Goal: Information Seeking & Learning: Find specific fact

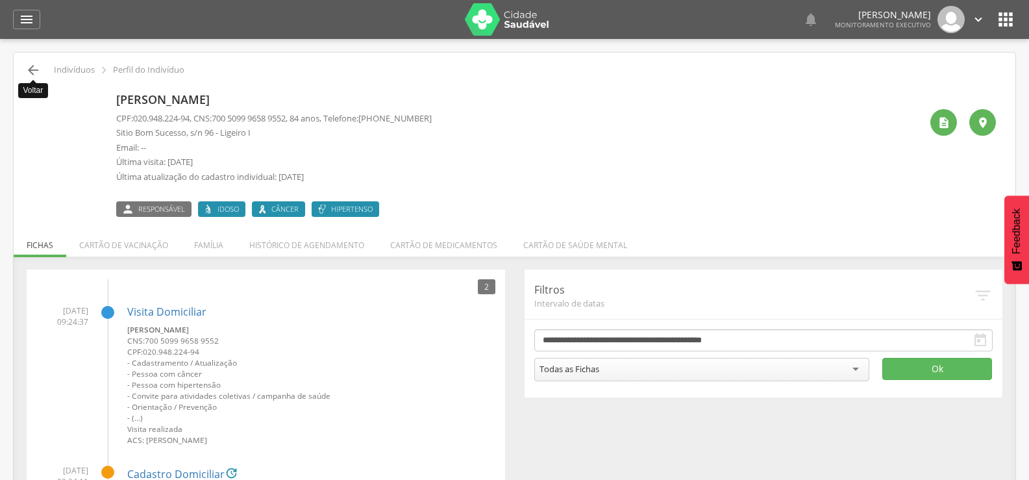
click at [33, 69] on icon "" at bounding box center [33, 70] width 16 height 16
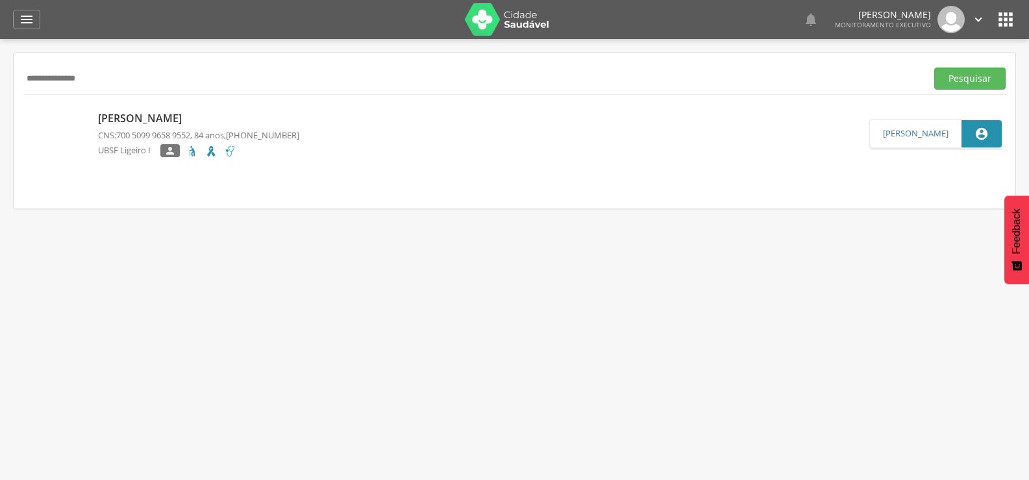
drag, startPoint x: 141, startPoint y: 69, endPoint x: 0, endPoint y: 70, distance: 140.9
click at [0, 70] on div " Supervisão  Distritos  Ubs Coordenador: - Queimadas / PB Intervalo de Tempo…" at bounding box center [514, 279] width 1029 height 480
type input "**********"
click at [934, 68] on button "Pesquisar" at bounding box center [969, 79] width 71 height 22
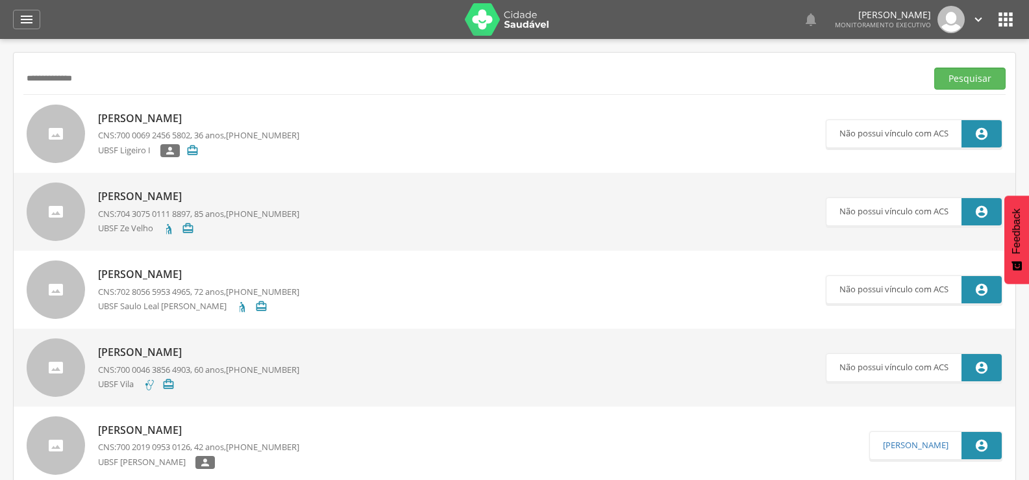
click at [146, 104] on div "Leandro Jeronimo Franca CNS: 700 0069 2456 5802 , 36 anos, (83) 98820-5941 UBSF…" at bounding box center [515, 134] width 1002 height 78
click at [151, 111] on p "[PERSON_NAME]" at bounding box center [198, 118] width 201 height 15
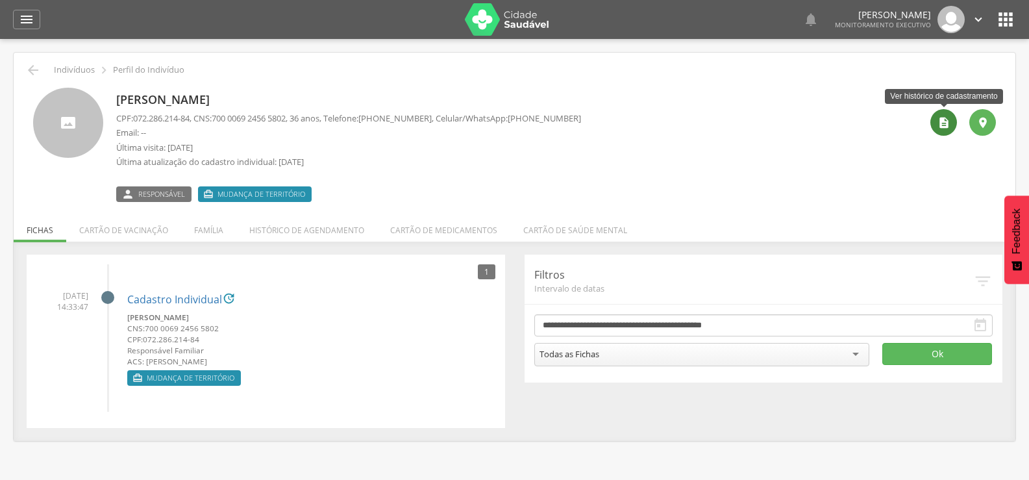
click at [948, 123] on icon "" at bounding box center [943, 122] width 13 height 13
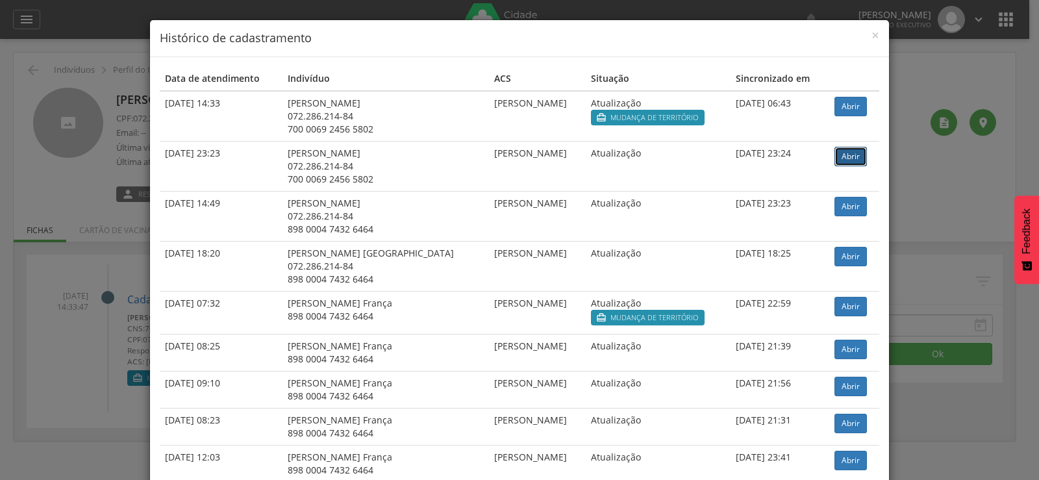
click at [839, 151] on link "Abrir" at bounding box center [850, 156] width 32 height 19
click at [871, 33] on span "×" at bounding box center [875, 35] width 8 height 18
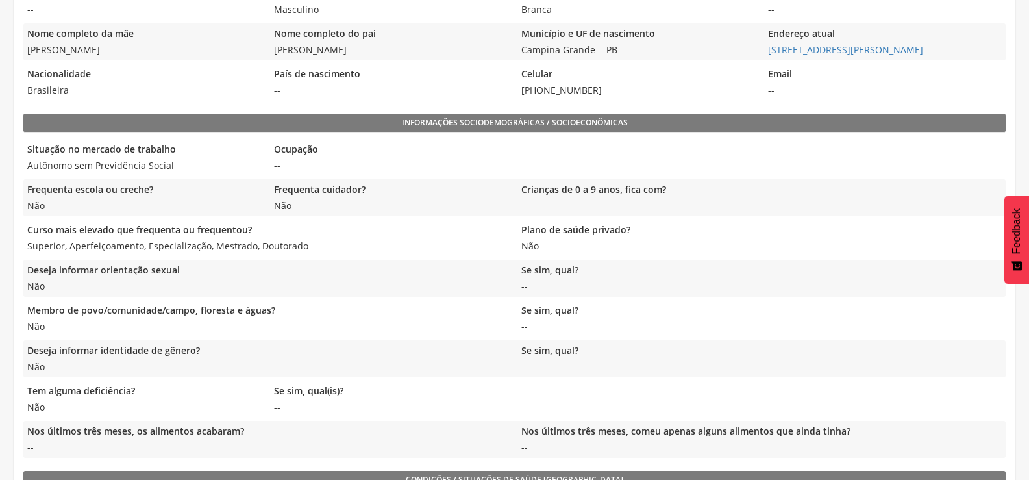
scroll to position [339, 0]
